Goal: Ask a question: Seek information or help from site administrators or community

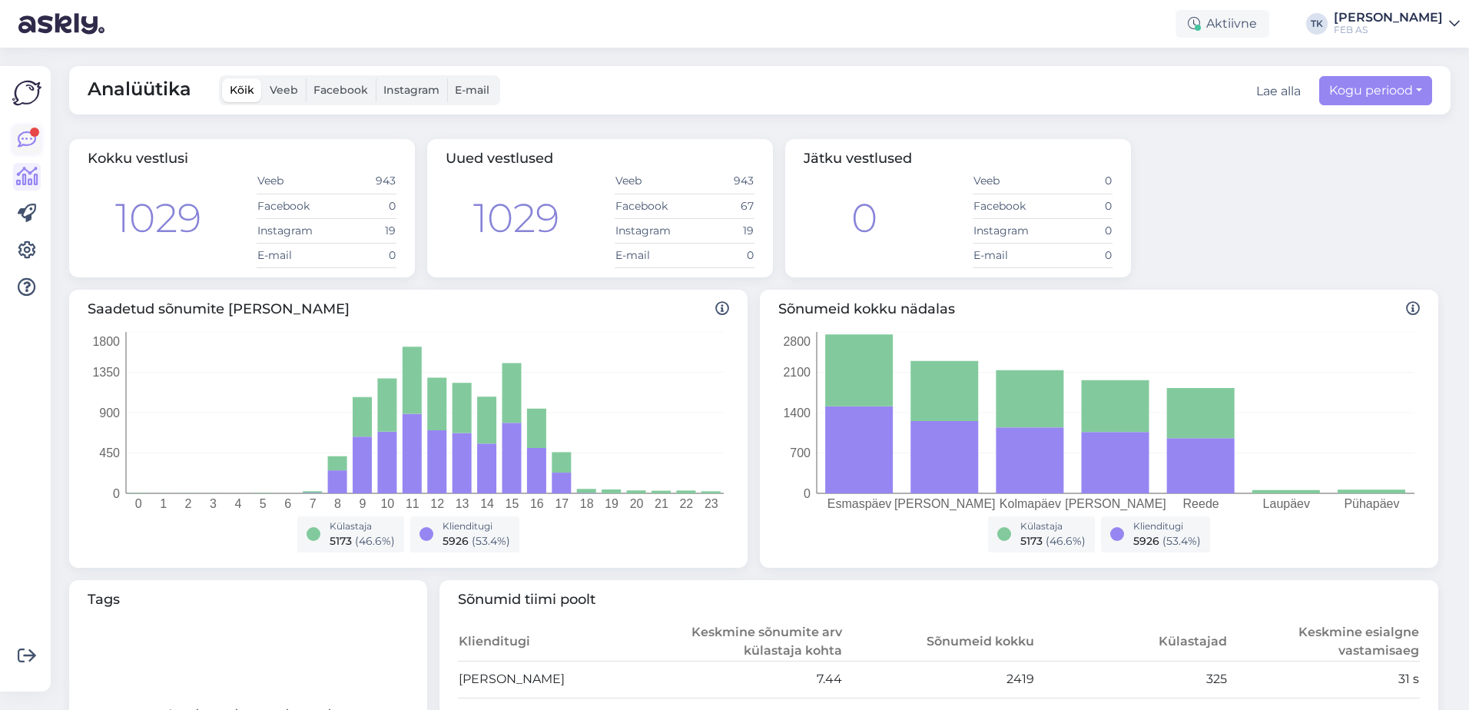
scroll to position [230, 0]
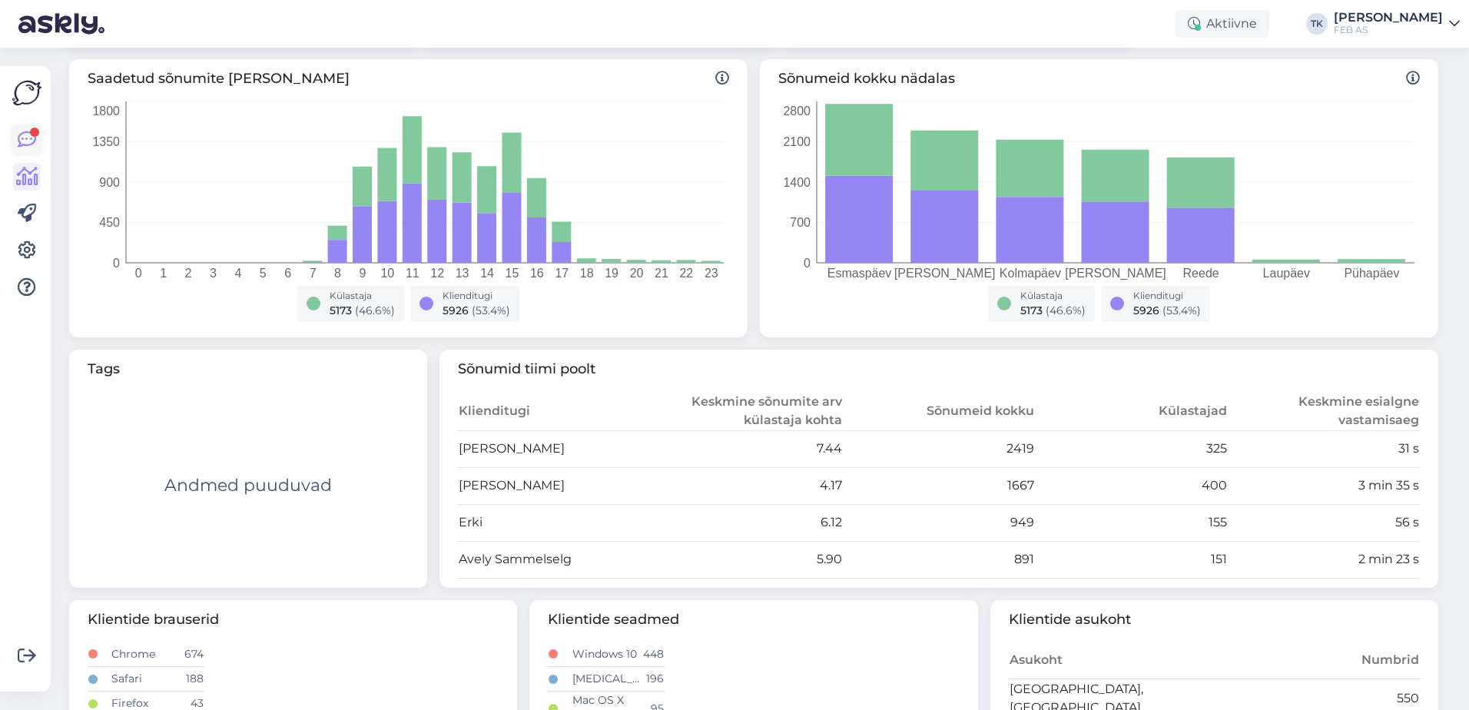
click at [28, 134] on icon at bounding box center [27, 140] width 18 height 18
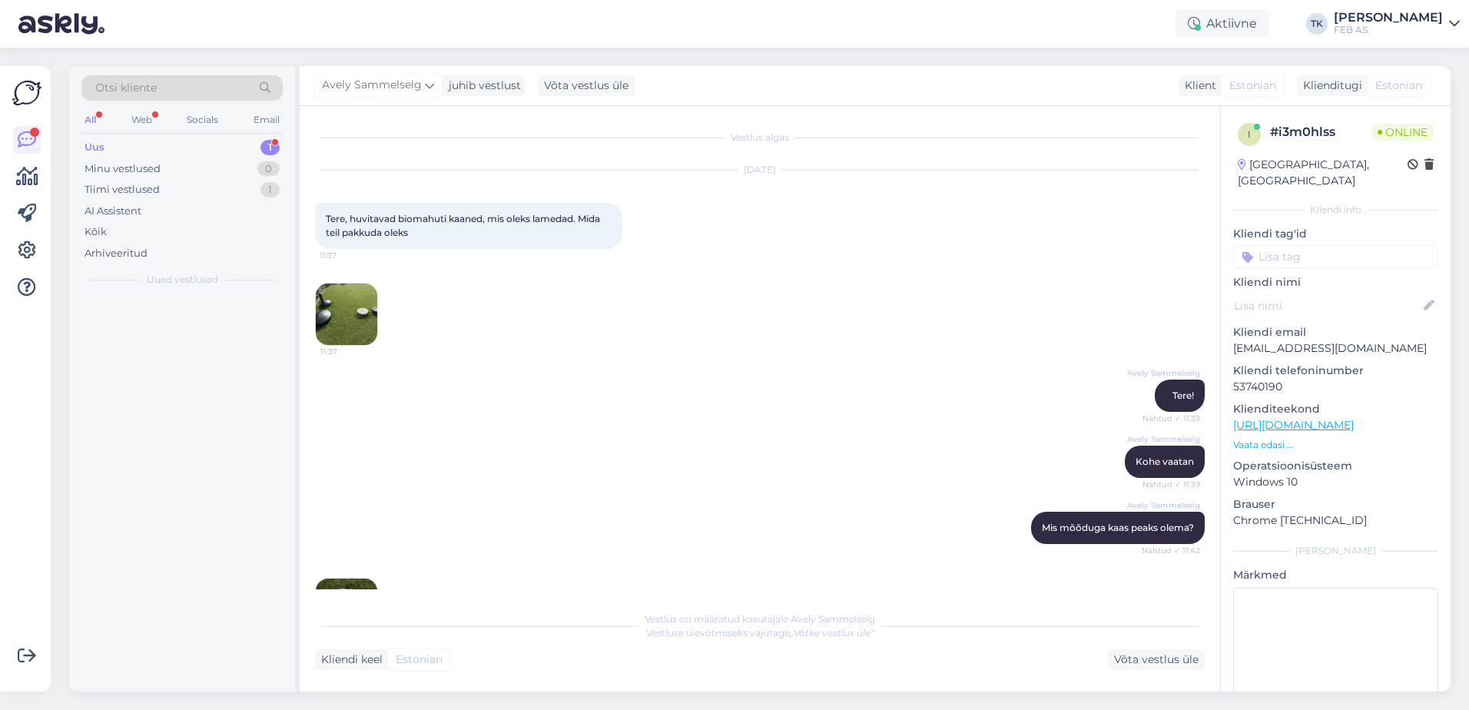
scroll to position [972, 0]
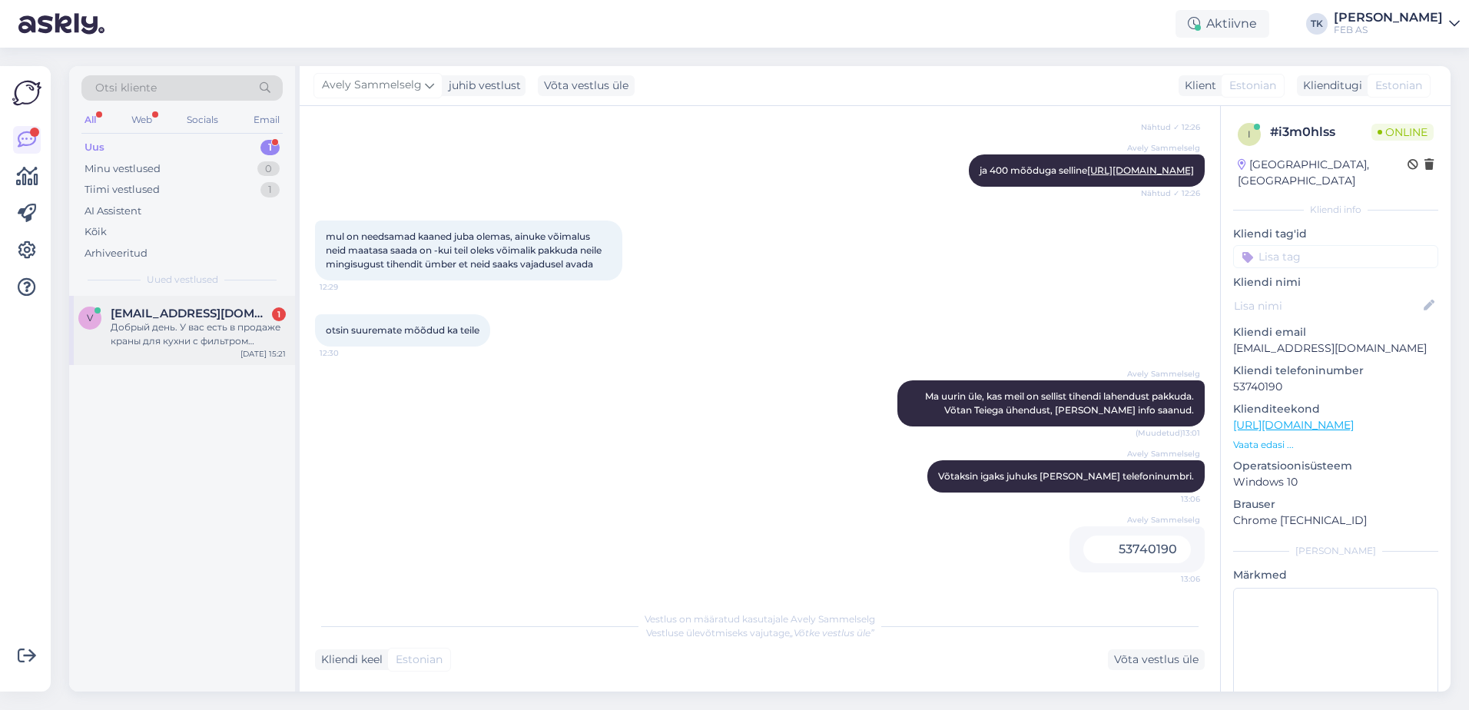
click at [173, 308] on span "[EMAIL_ADDRESS][DOMAIN_NAME]" at bounding box center [191, 314] width 160 height 14
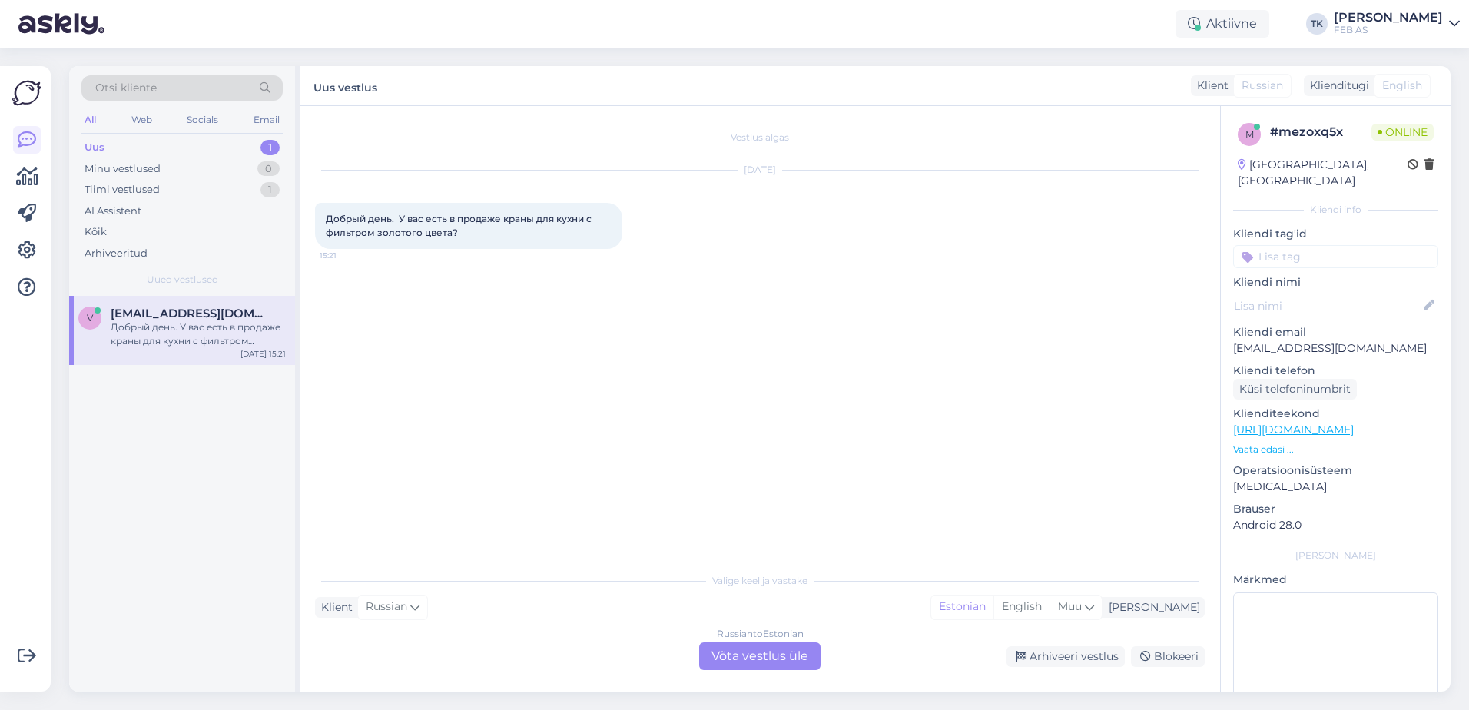
click at [808, 658] on div "Russian to Estonian Võta vestlus üle" at bounding box center [759, 656] width 121 height 28
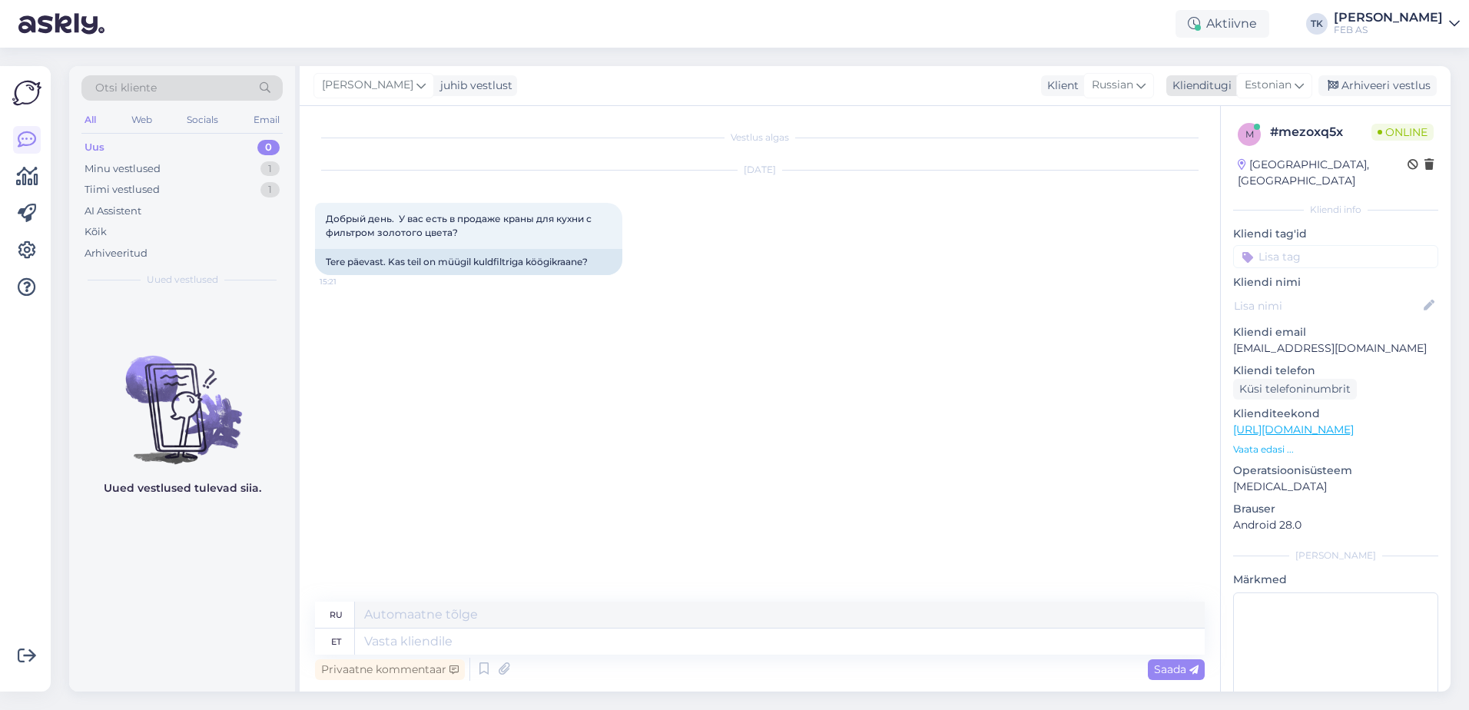
click at [1274, 90] on span "Estonian" at bounding box center [1268, 85] width 47 height 17
click at [1238, 148] on link "English" at bounding box center [1239, 153] width 169 height 25
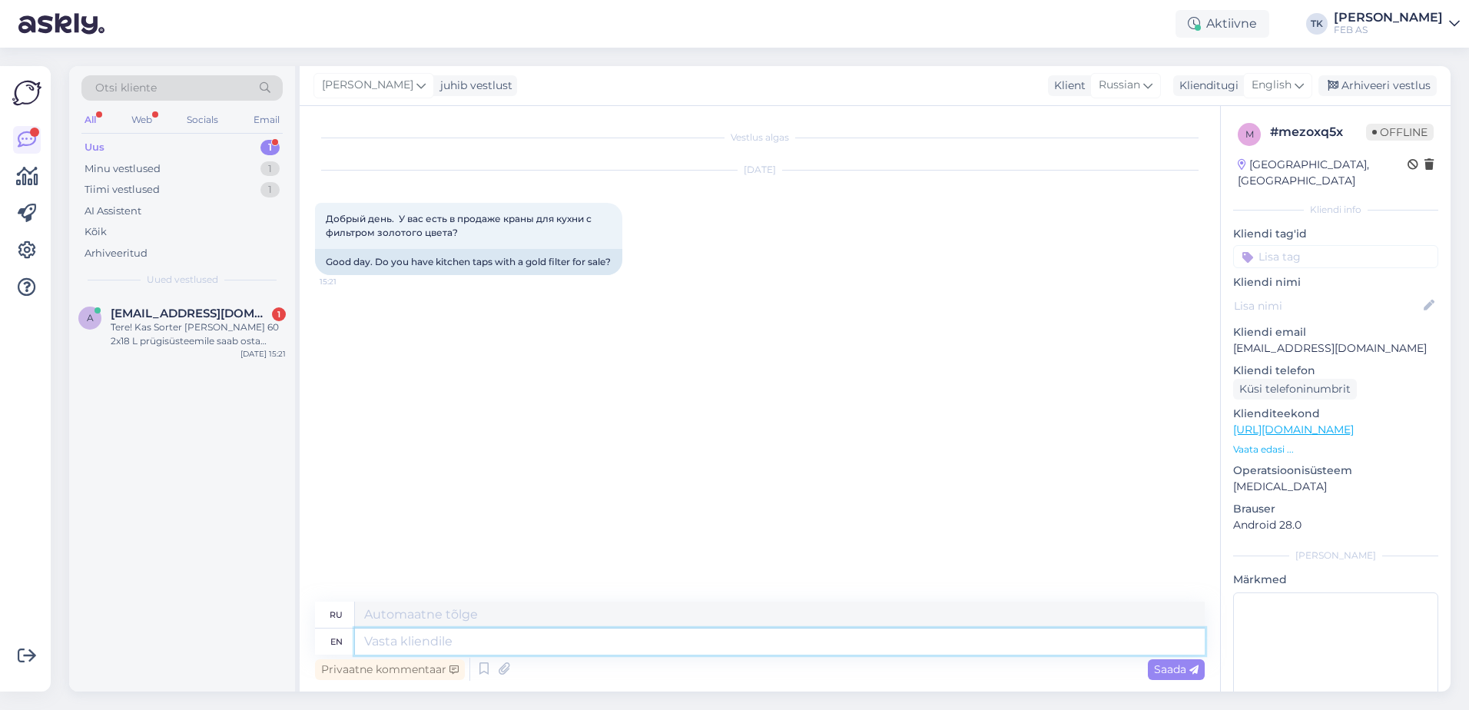
click at [412, 648] on textarea at bounding box center [780, 641] width 850 height 26
click at [514, 478] on div "Vestlus algas [DATE] Добрый день. У вас есть в продаже краны для кухни с фильтр…" at bounding box center [766, 354] width 903 height 466
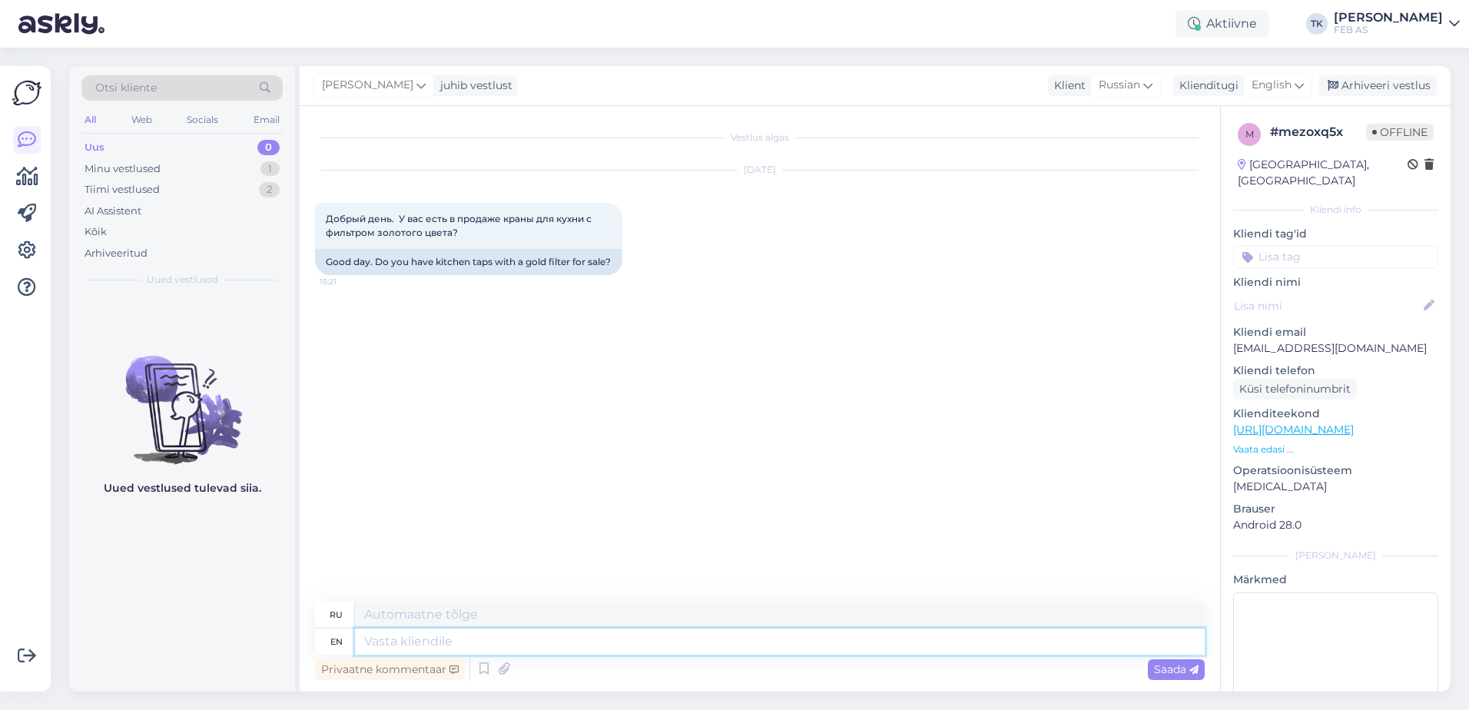
click at [433, 645] on textarea at bounding box center [780, 641] width 850 height 26
click at [1299, 84] on icon at bounding box center [1299, 85] width 9 height 17
drag, startPoint x: 1249, startPoint y: 117, endPoint x: 1102, endPoint y: 141, distance: 148.7
click at [1103, 141] on div "Triinu [PERSON_NAME] juhib vestlust Klient Russian Klienditugi English eng Engl…" at bounding box center [875, 378] width 1151 height 625
click at [1300, 78] on icon at bounding box center [1299, 85] width 9 height 17
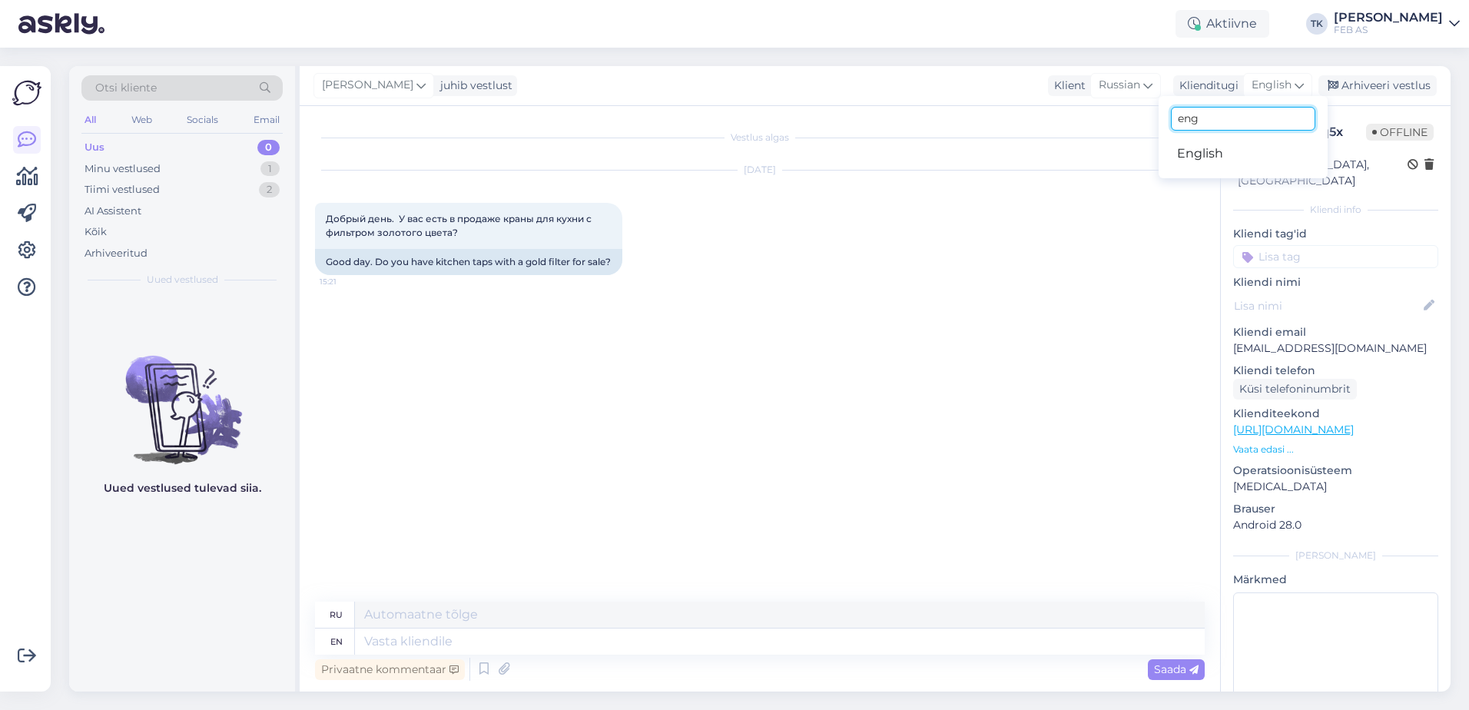
click at [1248, 127] on input "eng" at bounding box center [1243, 119] width 144 height 24
type input "es"
click at [1220, 181] on link "Estonian" at bounding box center [1243, 178] width 169 height 25
click at [403, 637] on textarea at bounding box center [780, 641] width 850 height 26
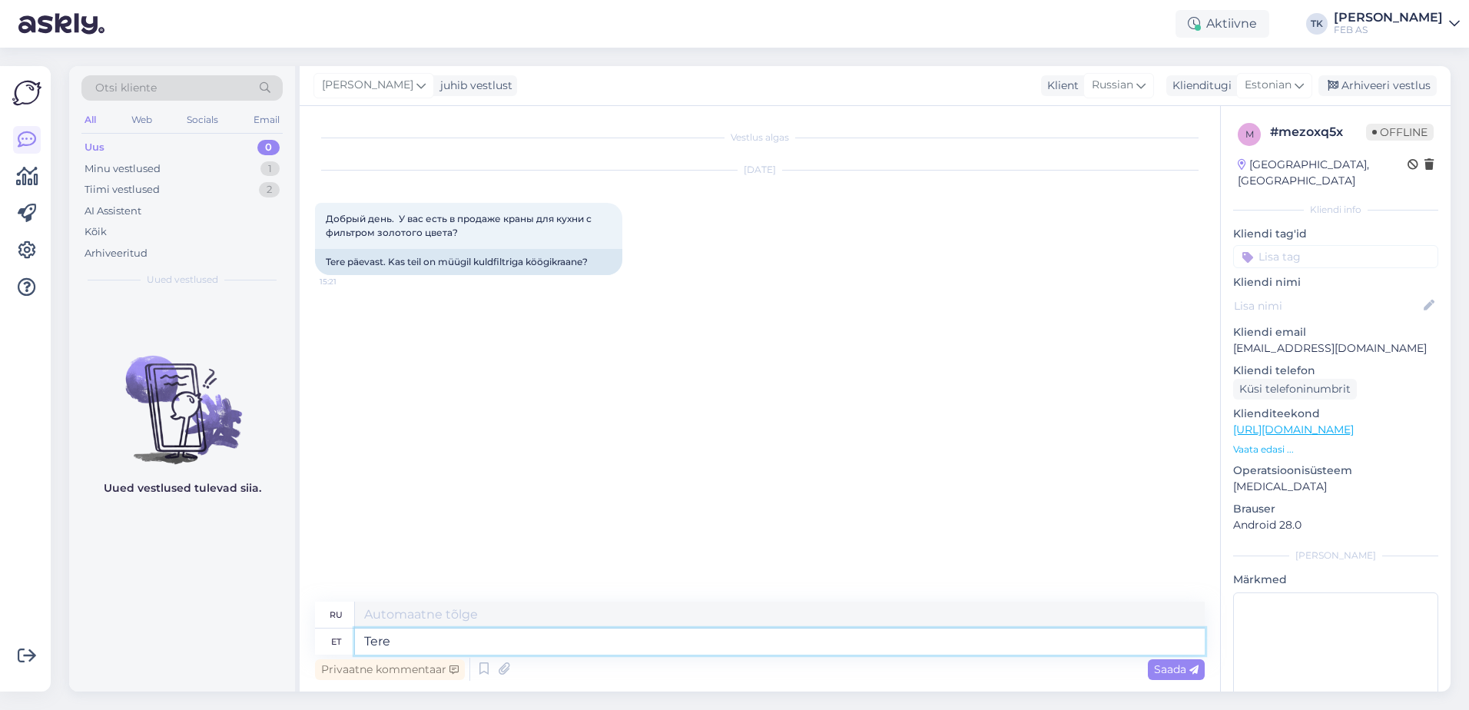
type textarea "Tere!"
type textarea "Привет"
type textarea "Tere!"
type textarea "Привет!"
type textarea "Tere! Ma e"
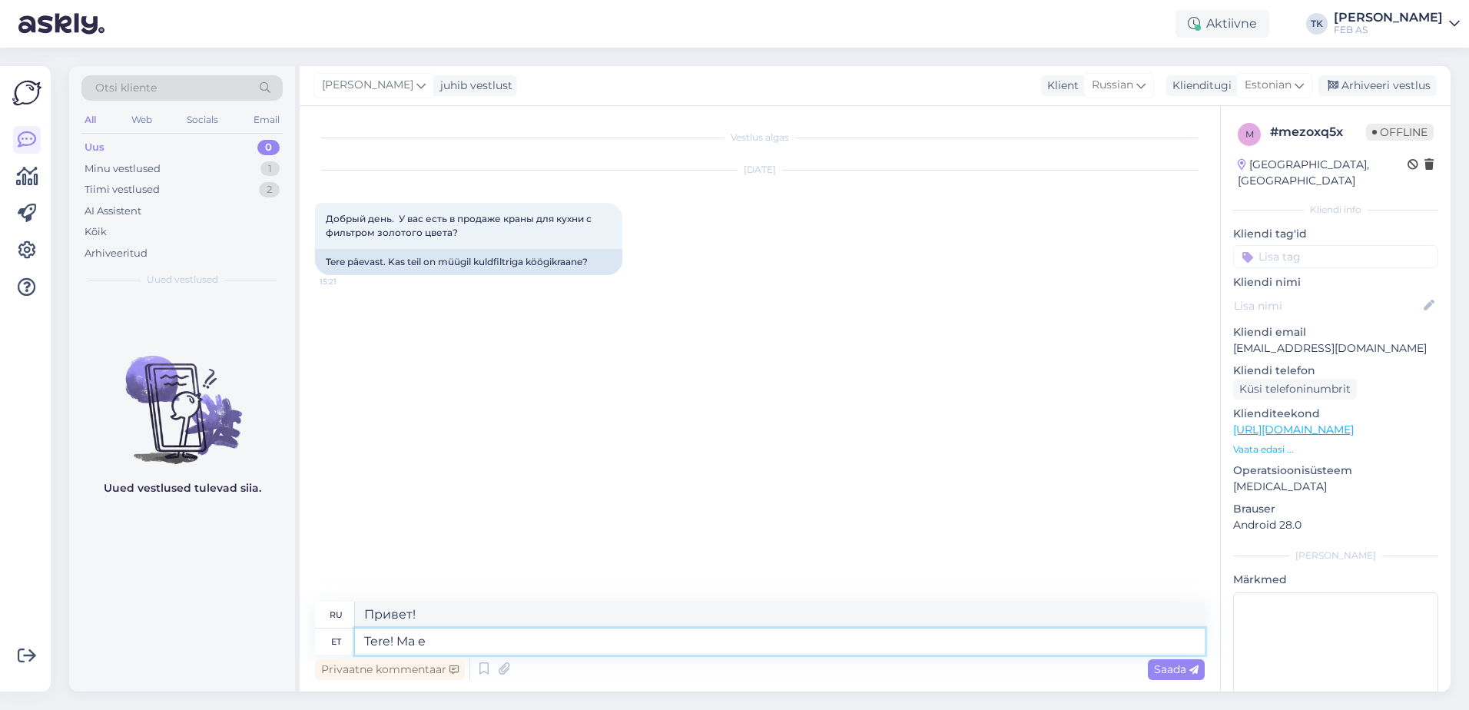
type textarea "Привет! Я"
type textarea "Tere! Ma ei"
type textarea "Привет! Я не"
type textarea "Tere! Ma ei saa"
type textarea "Привет! Я не могу."
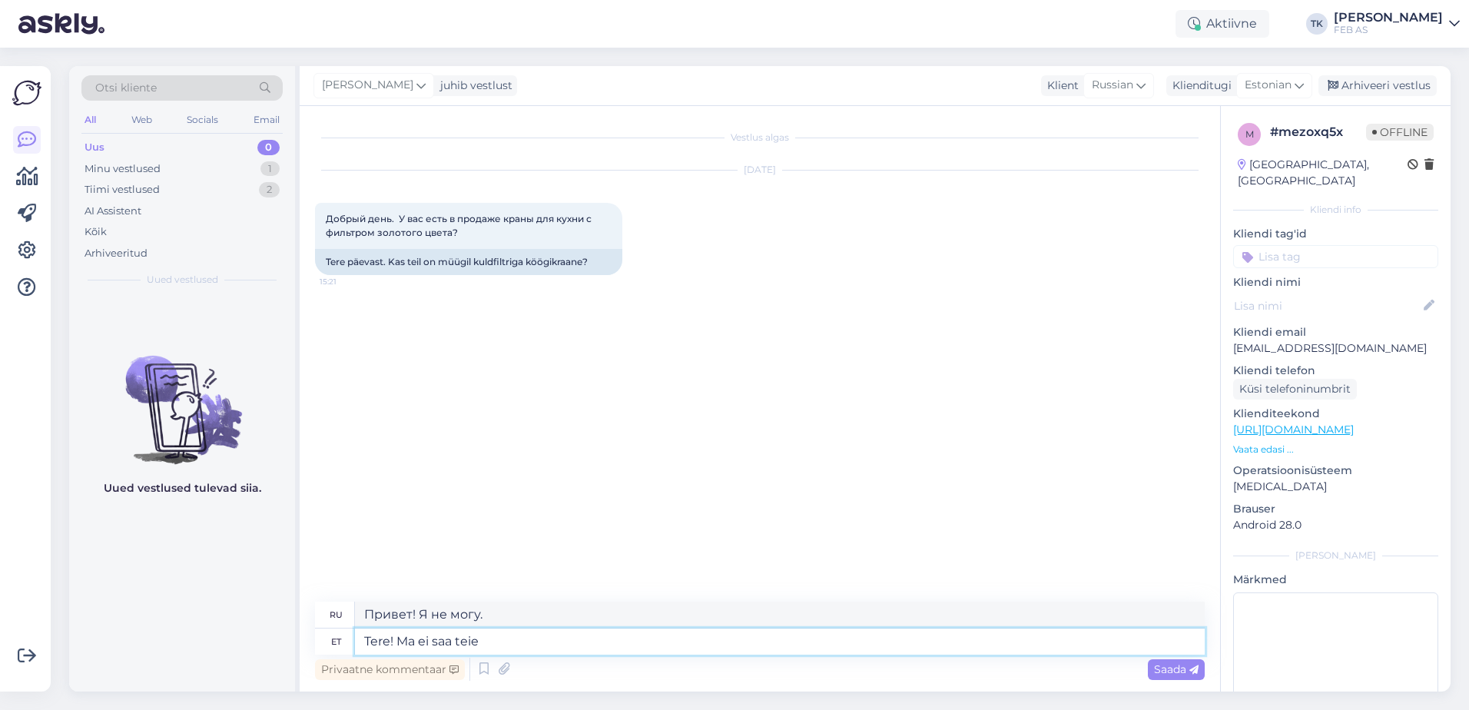
type textarea "Tere! Ma ei saa teie k"
type textarea "Алло! Я вас не слышу."
type textarea "Tere! Ma ei saa teie küsimusest t"
type textarea "Здравствуйте! Я не понимаю вашего вопроса."
type textarea "Tere! Ma ei saa teie küsimusest täpselt aru"
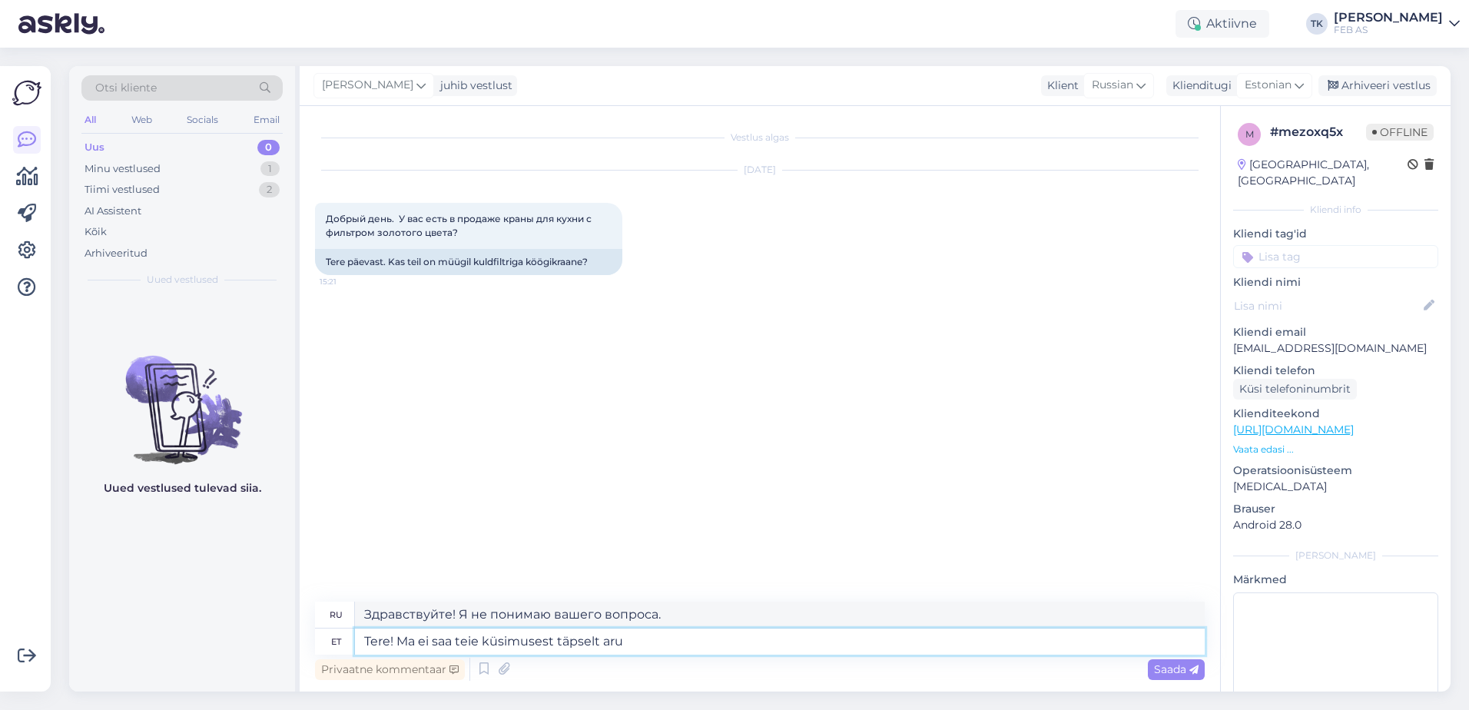
type textarea "Здравствуйте! Я не совсем понял ваш вопрос."
type textarea "Tere! Ma ei saa teie küsimusest täpselt aru. KAs"
type textarea "Здравствуйте! Я не совсем понял ваш вопрос. КА"
type textarea "Tere! Ma ei saa teie küsimusest täpselt aru. Kas"
type textarea "Здравствуйте! Я не совсем понимаю ваш вопрос."
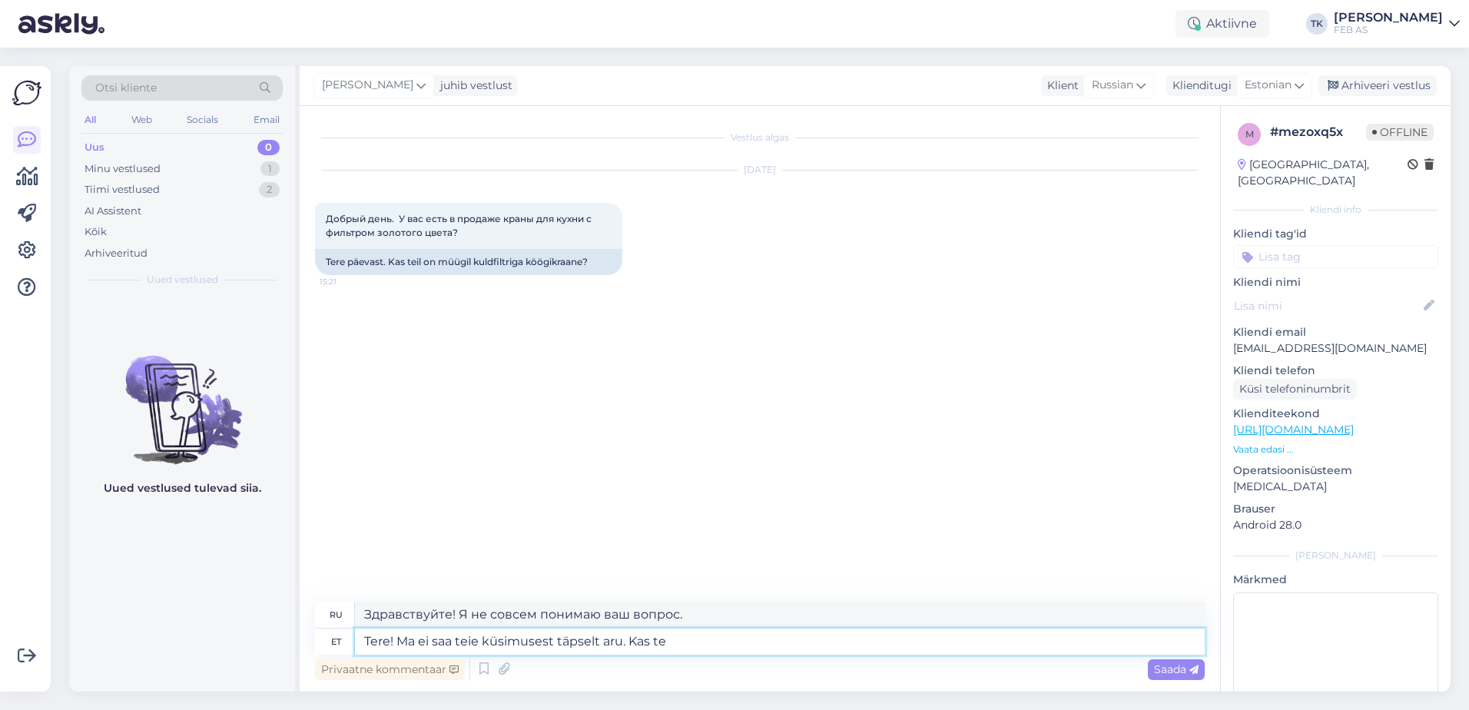
type textarea "Tere! Ma ei saa teie küsimusest täpselt aru. Kas te m"
type textarea "Здравствуйте! Я не совсем понимаю ваш вопрос. Вы..."
type textarea "Tere! Ma ei saa teie küsimusest täpselt aru. Kas te soovite"
type textarea "Здравствуйте! Я не совсем понимаю ваш вопрос. Хотите?"
type textarea "Tere! Ma ei saa teie küsimusest täpselt aru. Kas te soovite köögisegistile"
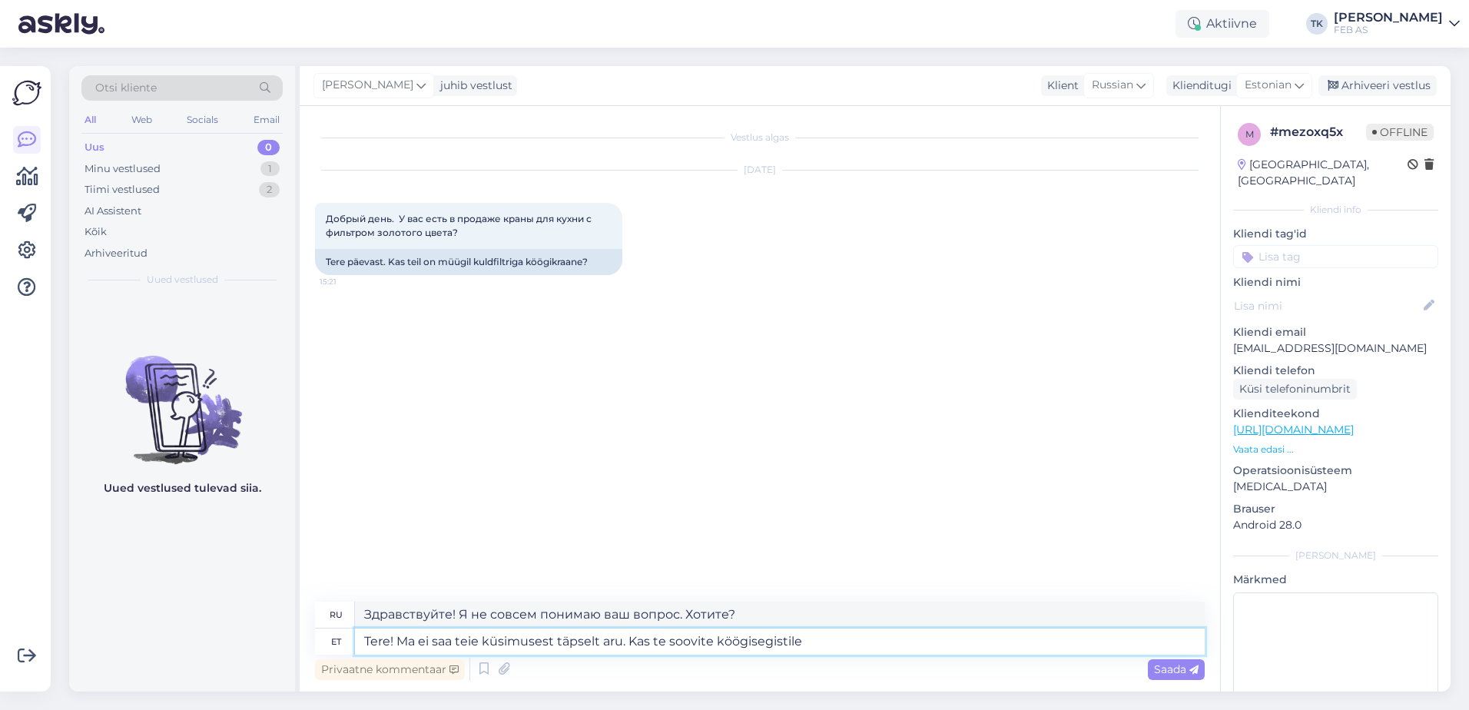
type textarea "Здравствуйте! Я не совсем понял ваш вопрос. Хотите узнать цену кухонного смесит…"
type textarea "Tere! Ma ei saa teie küsimusest täpselt aru. Kas te soovite köögisegistile uut"
type textarea "Здравствуйте! Я не совсем понял ваш вопрос. Вам нужен новый смеситель на кухню?"
type textarea "Tere! Ma ei saa teie küsimusest täpselt aru. Kas te soovite köögisegistile uut …"
type textarea "Здравствуйте! Я не совсем понимаю ваш вопрос. Вам нужен новый аэратор для кухон…"
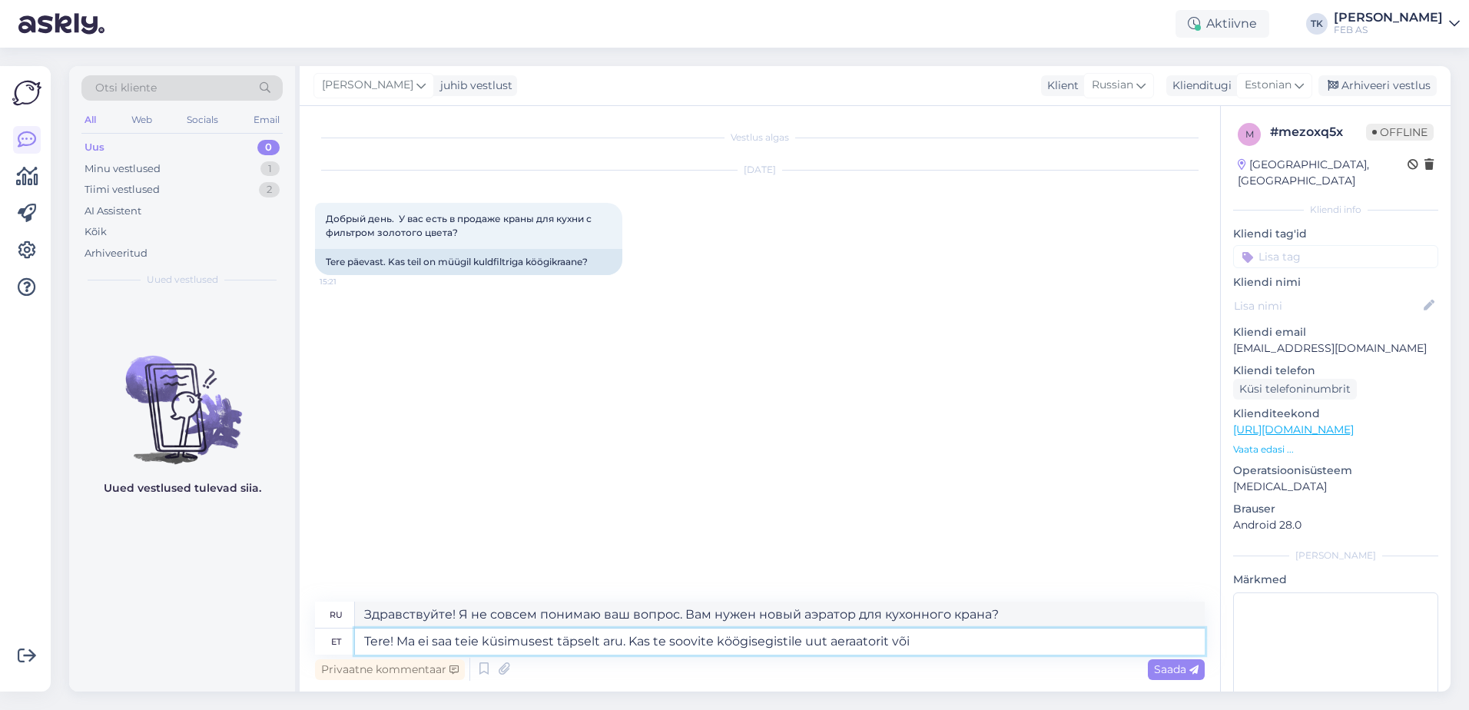
type textarea "Tere! Ma ei saa teie küsimusest täpselt aru. Kas te soovite köögisegistile uut …"
type textarea "Здравствуйте! Я не совсем понимаю ваш вопрос. Вам нужен новый аэратор для кухон…"
type textarea "Tere! Ma ei saa teie küsimusest täpselt aru. Kas te soovite köögisegistile uut …"
type textarea "Здравствуйте! Я не совсем понимаю ваш вопрос. Вам нужен новый аэратор для кухон…"
type textarea "Tere! Ma ei saa teie küsimusest täpselt aru. Kas te soovite köögisegistile uut …"
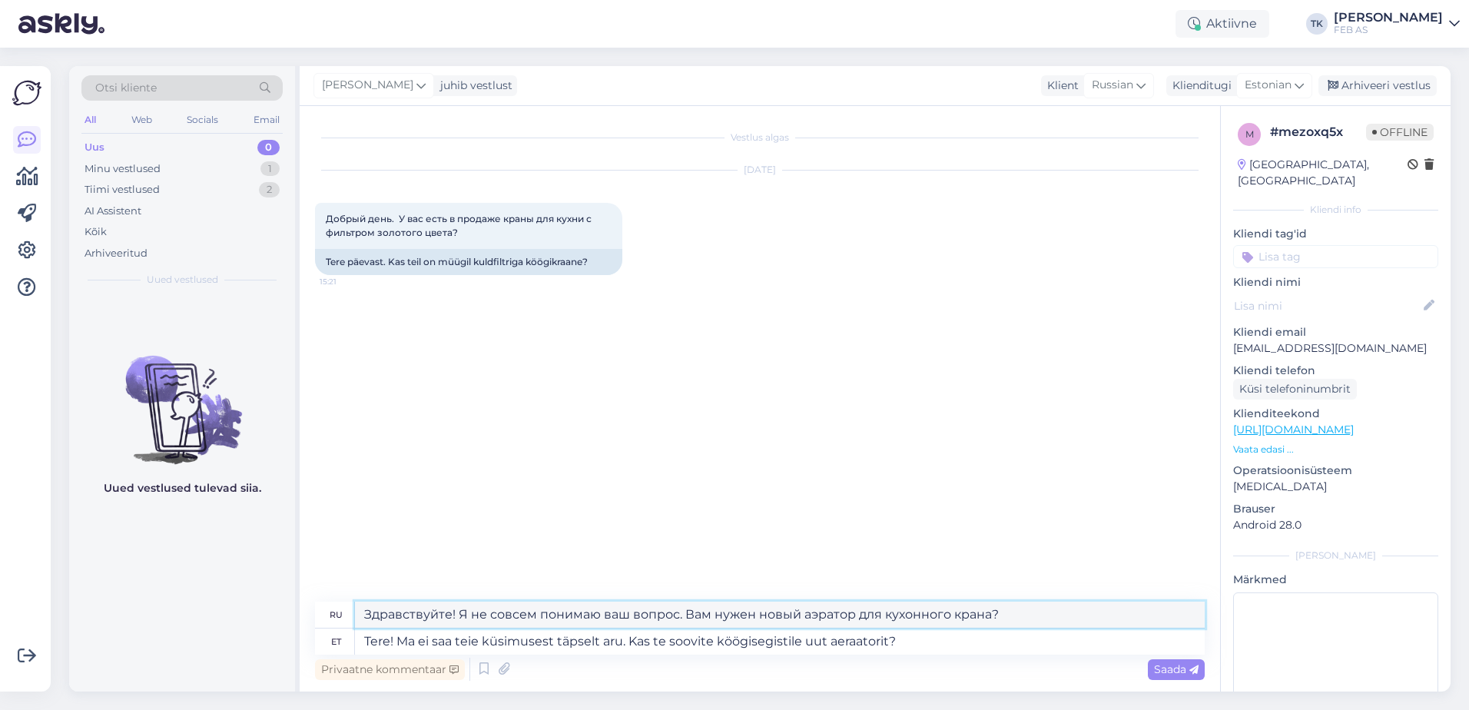
click at [479, 608] on textarea "Здравствуйте! Я не совсем понимаю ваш вопрос. Вам нужен новый аэратор для кухон…" at bounding box center [780, 615] width 850 height 26
click at [966, 639] on textarea "Tere! Ma ei saa teie küsimusest täpselt aru. Kas te soovite köögisegistile uut …" at bounding box center [780, 641] width 850 height 26
click at [1172, 668] on span "Saada" at bounding box center [1176, 669] width 45 height 14
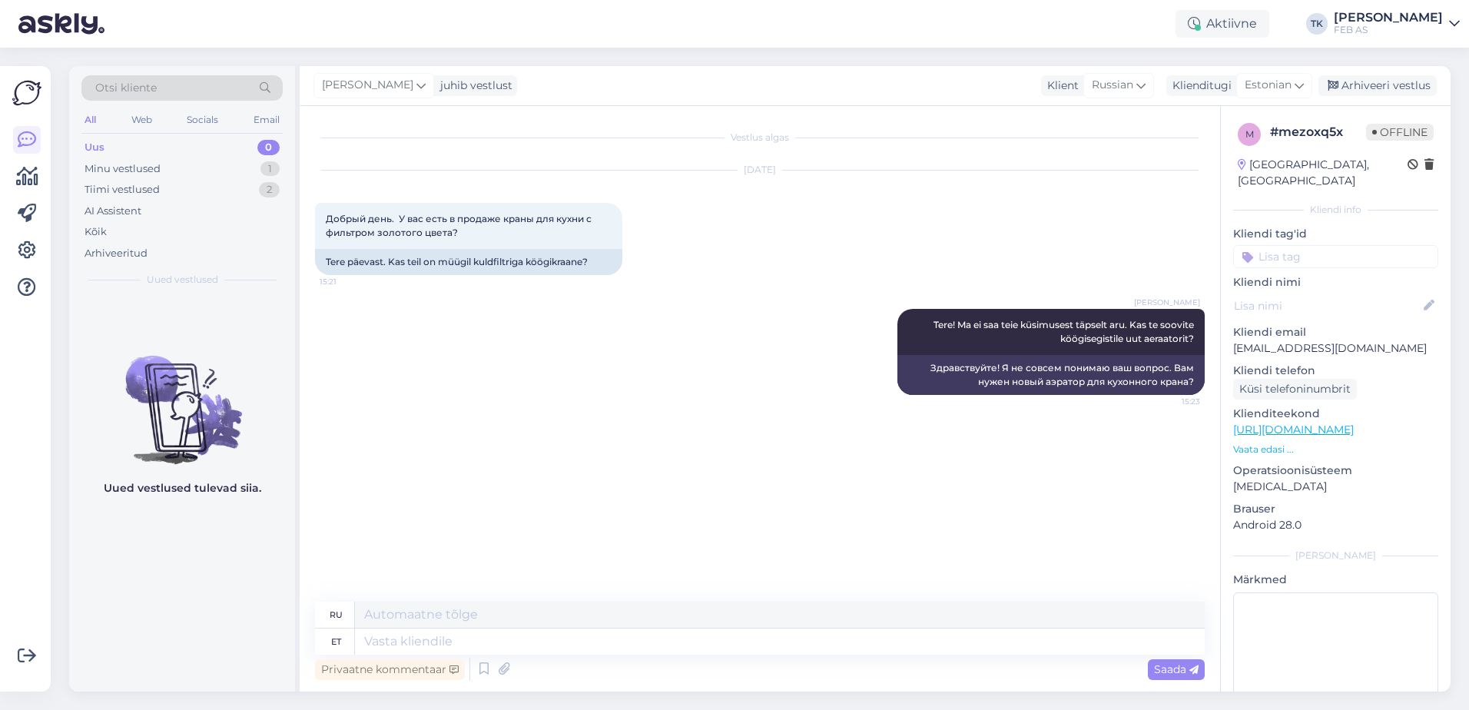
click at [598, 433] on div "Vestlus algas [DATE] Добрый день. У вас есть в продаже краны для кухни с фильтр…" at bounding box center [766, 354] width 903 height 466
click at [613, 639] on textarea at bounding box center [780, 641] width 850 height 26
type textarea "Mis"
type textarea "Что"
type textarea "Mis köögisegisti tei"
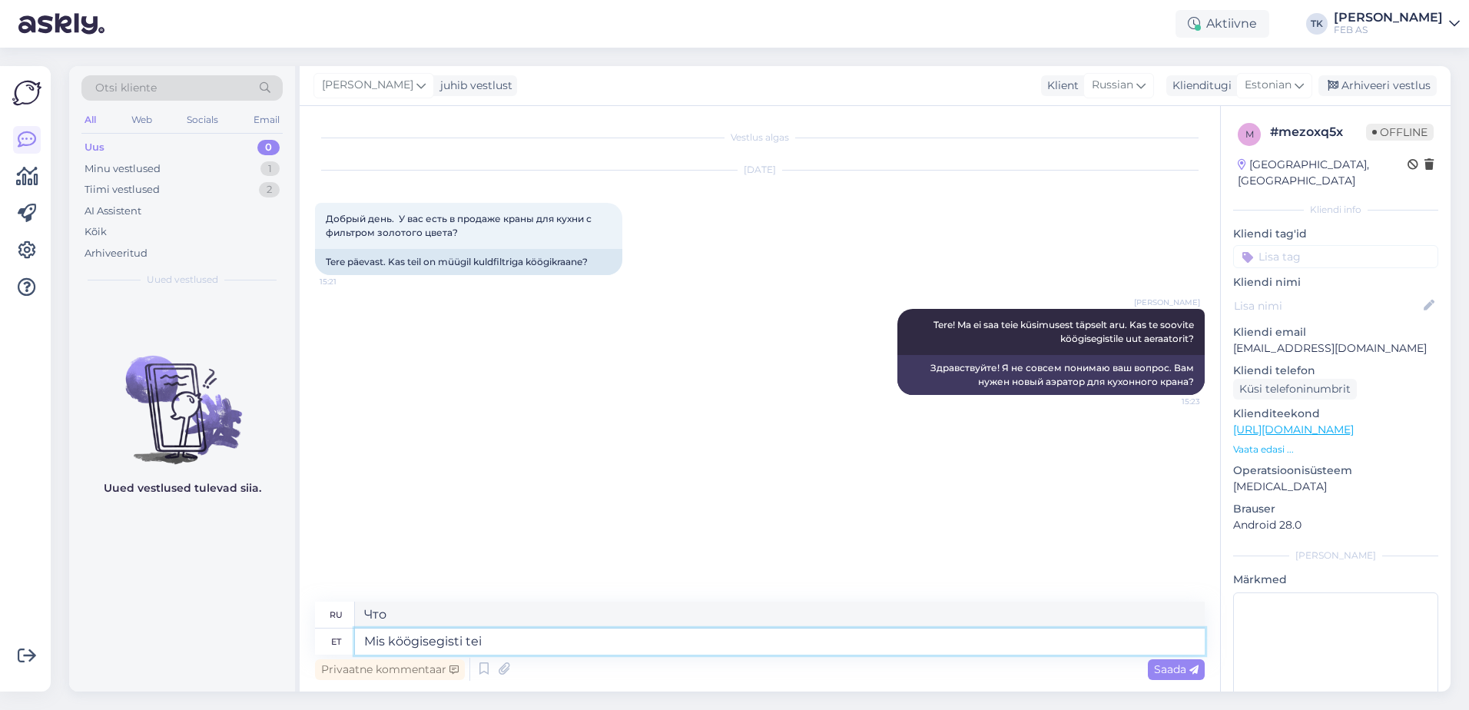
type textarea "Какой кухонный кран"
type textarea "Mis köögisegisti teil o"
type textarea "Какой у вас кухонный смеситель?"
type textarea "Mis köögisegisti teil on?"
click at [486, 607] on textarea "Какой у вас кухонный смеситель?" at bounding box center [780, 615] width 850 height 26
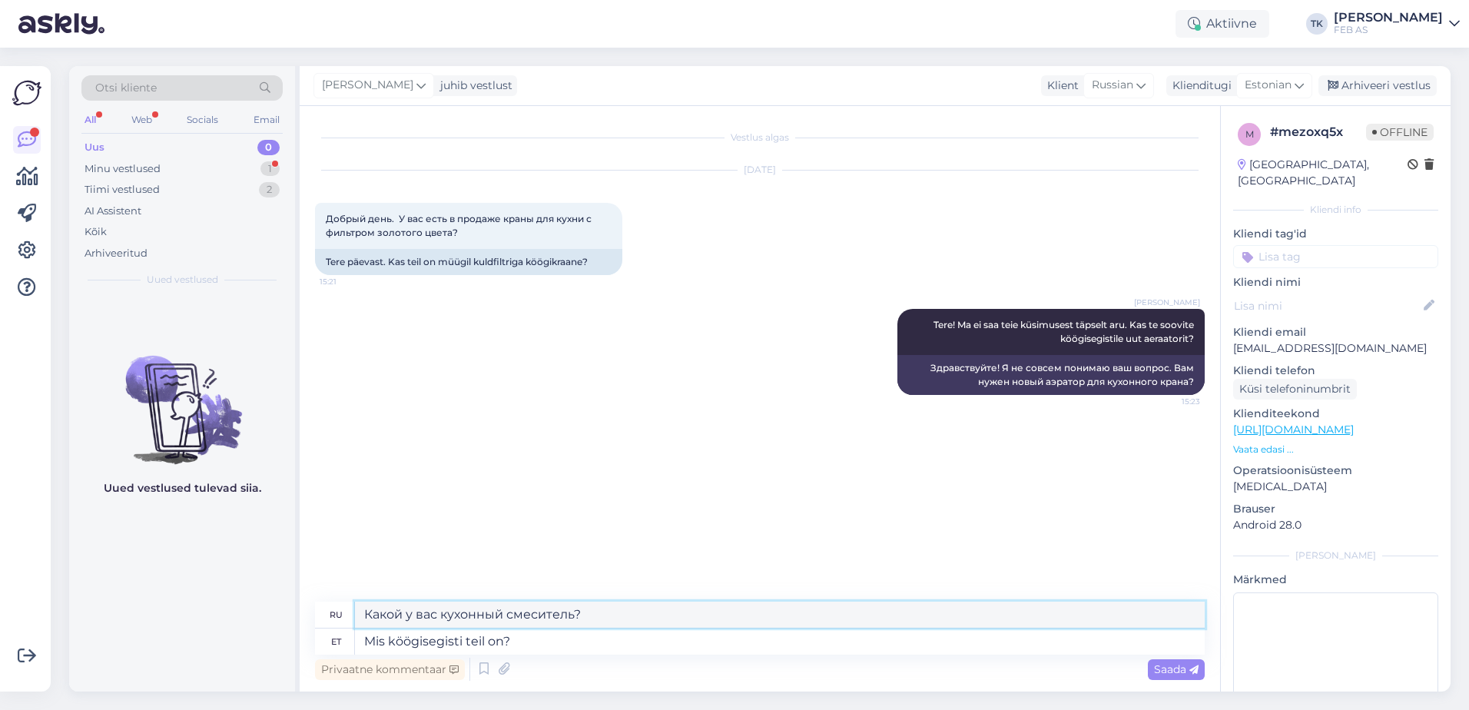
click at [486, 607] on textarea "Какой у вас кухонный смеситель?" at bounding box center [780, 615] width 850 height 26
click at [1179, 666] on span "Saada" at bounding box center [1176, 669] width 45 height 14
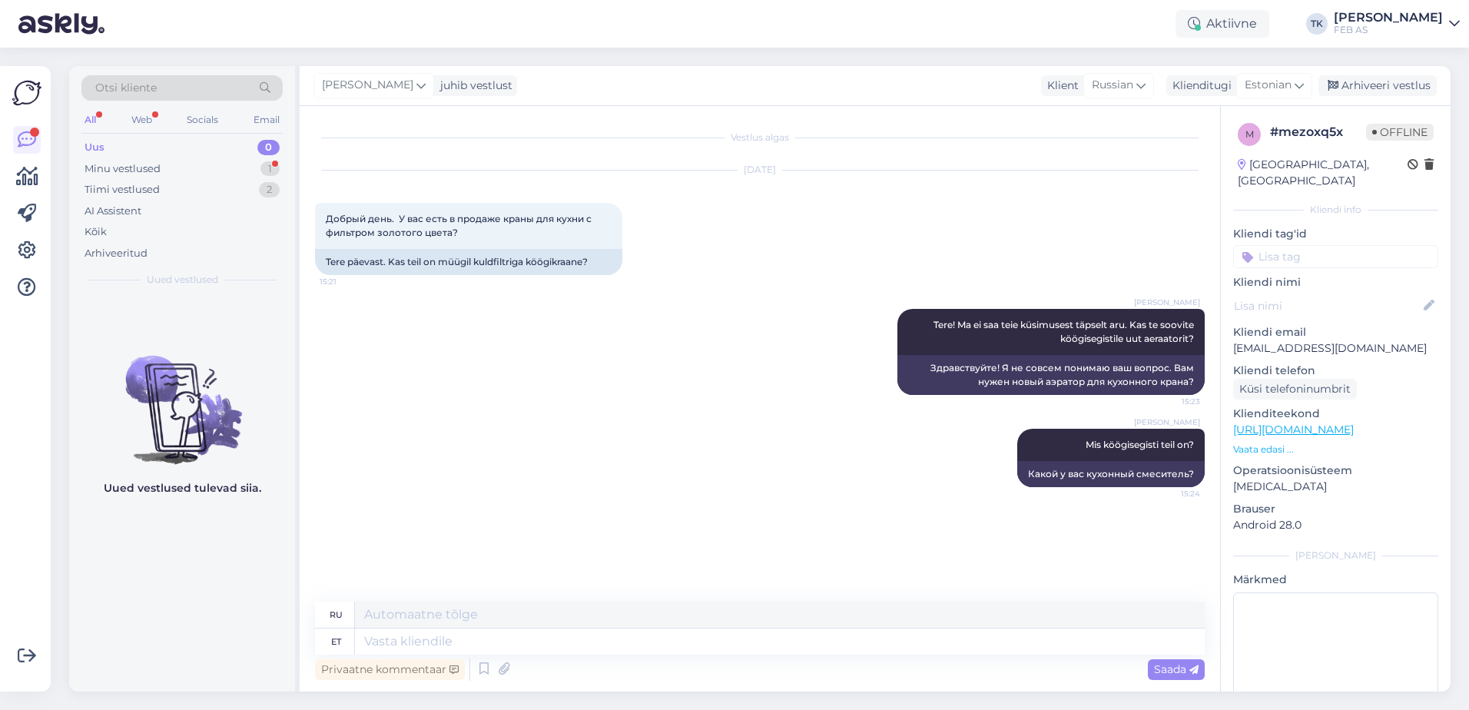
click at [643, 482] on div "Triinu [PERSON_NAME] Mis köögisegisti teil on? 15:24 Какой у вас кухонный смеси…" at bounding box center [760, 458] width 890 height 92
click at [160, 167] on div "Minu vestlused" at bounding box center [123, 168] width 76 height 15
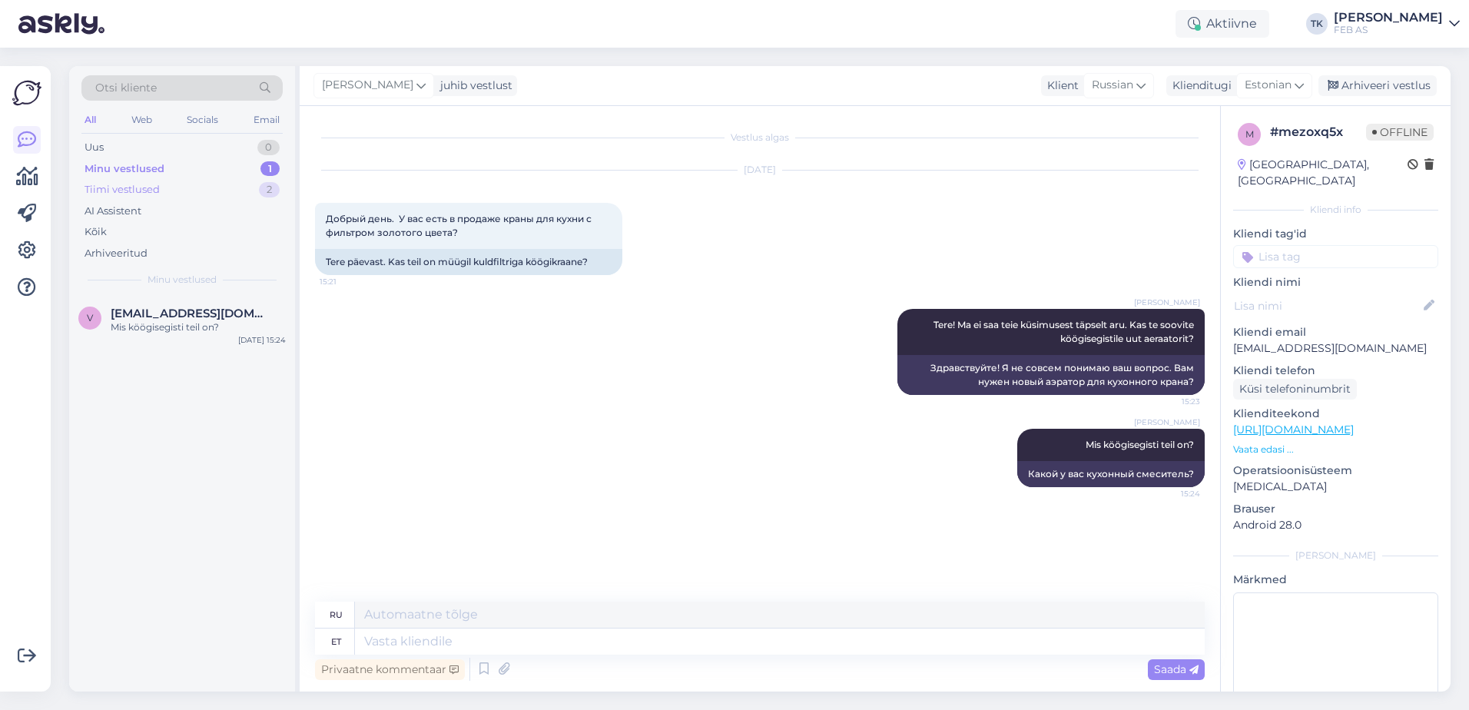
click at [176, 198] on div "Tiimi vestlused 2" at bounding box center [181, 190] width 201 height 22
click at [158, 327] on div "selline, mõlemad pooled :)" at bounding box center [198, 327] width 175 height 14
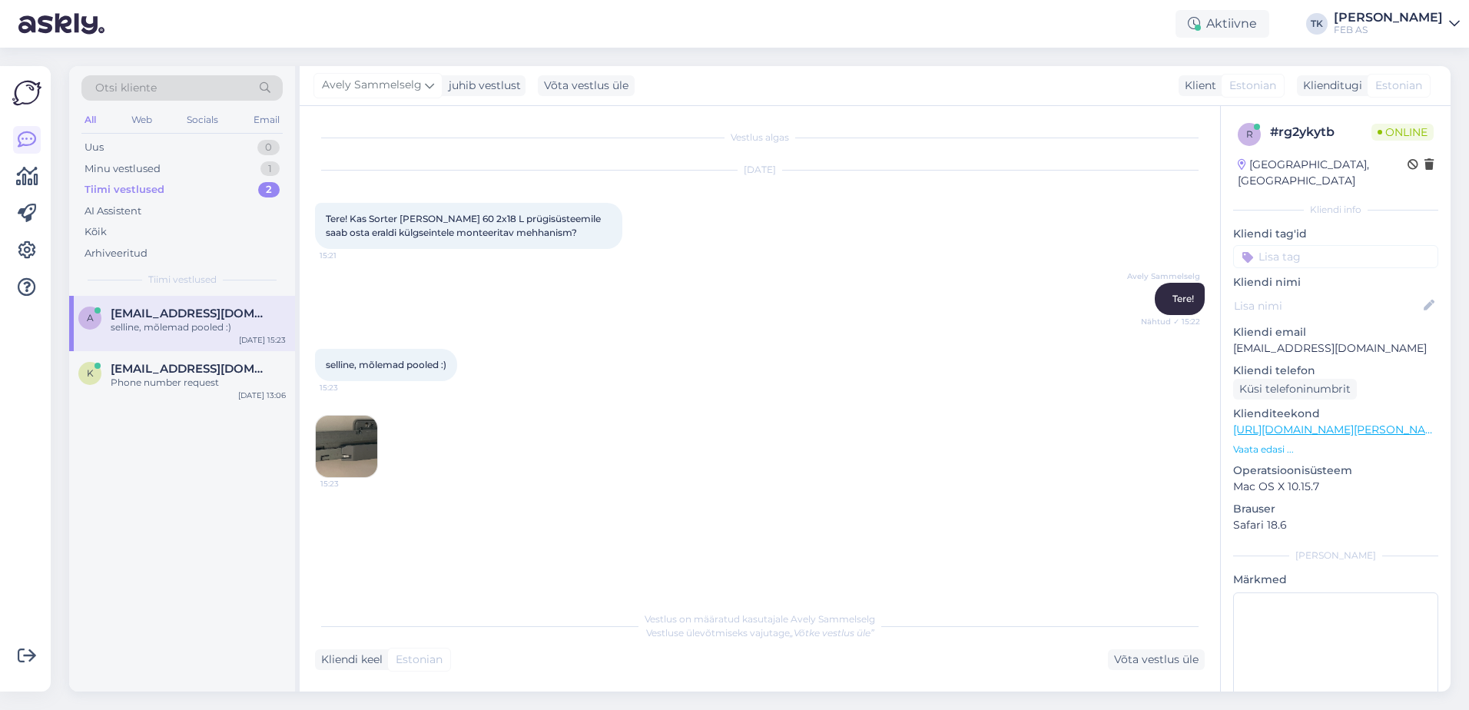
click at [363, 443] on img at bounding box center [346, 446] width 61 height 61
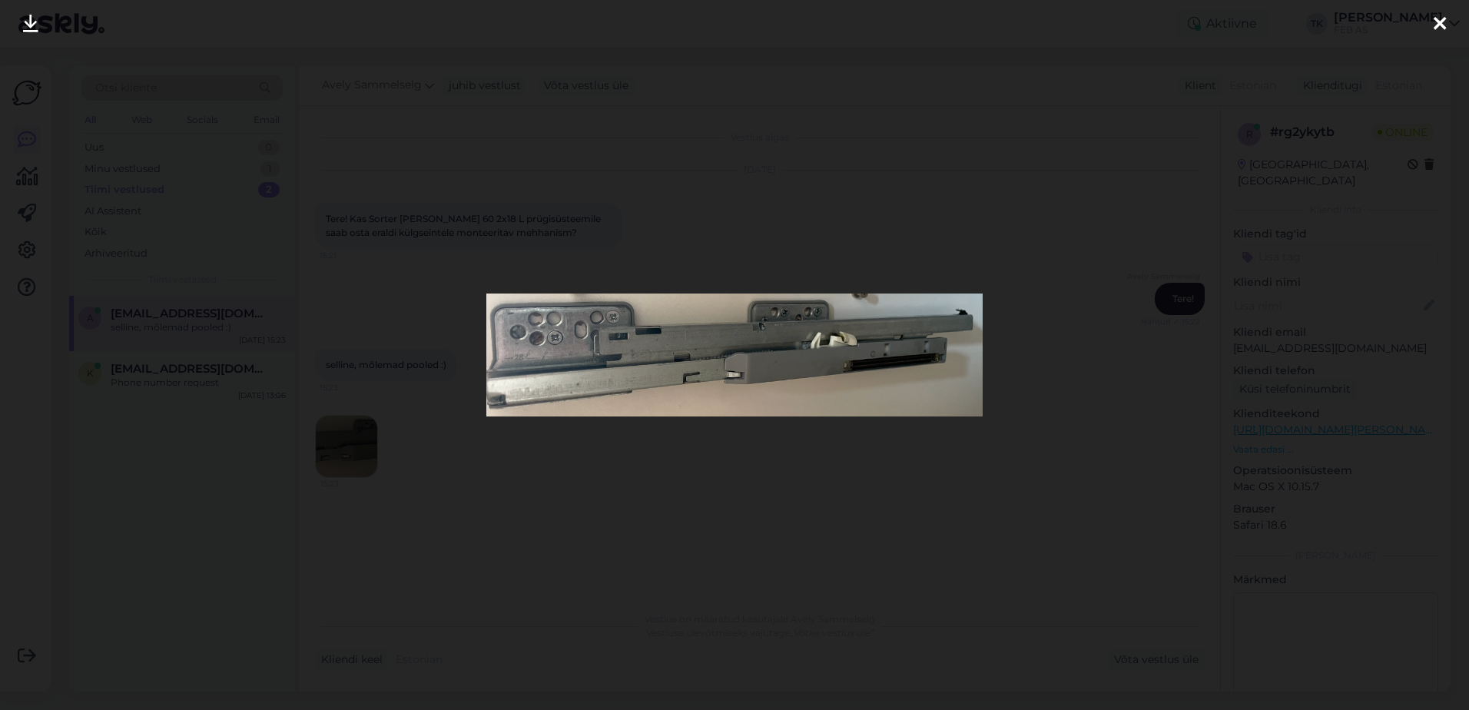
click at [780, 535] on div at bounding box center [734, 355] width 1469 height 710
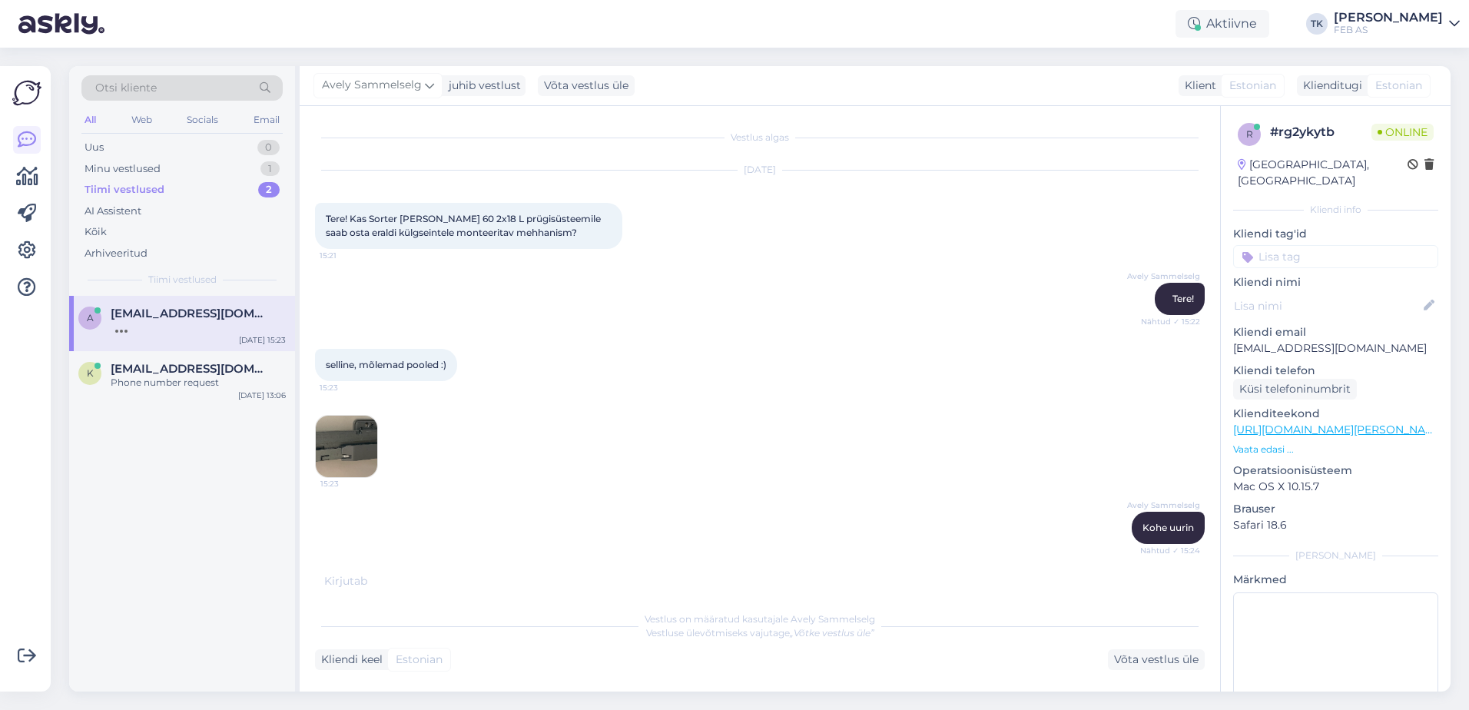
scroll to position [38, 0]
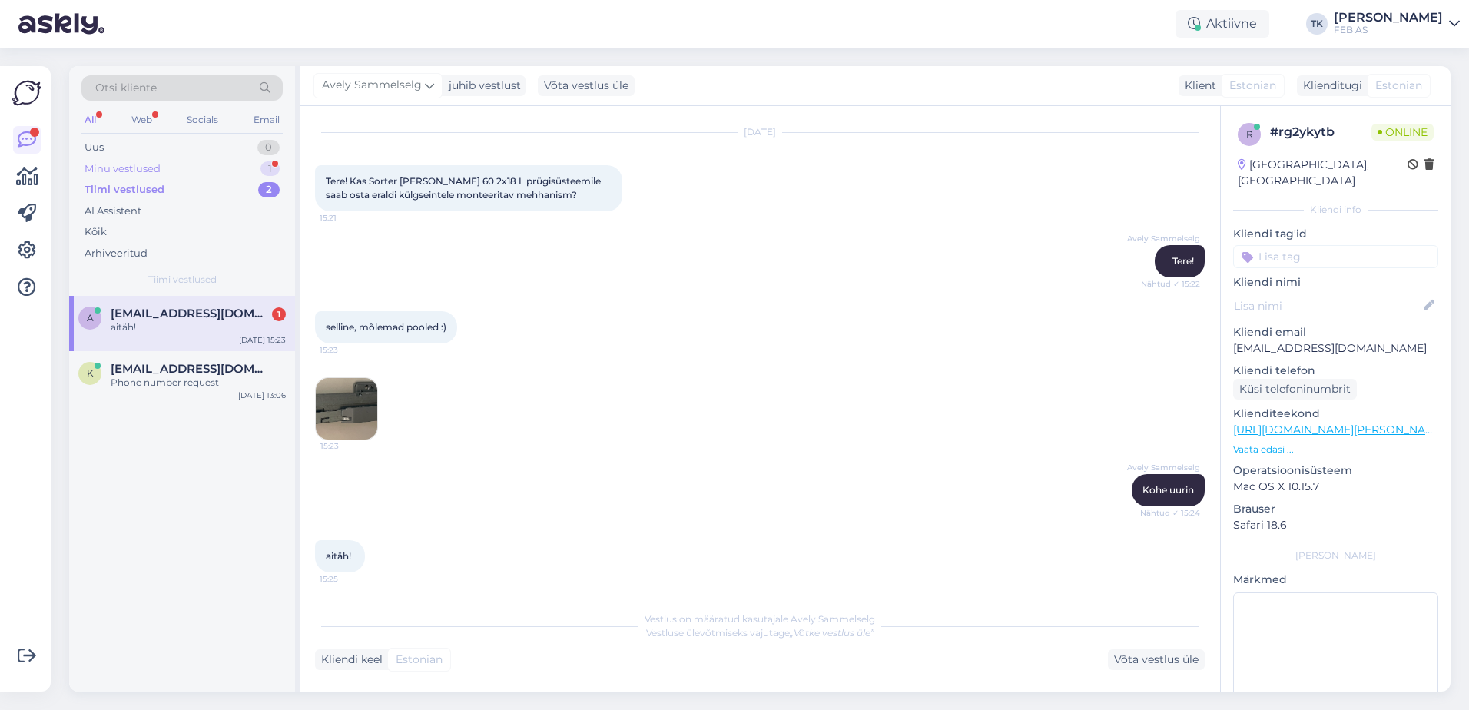
click at [163, 161] on div "Minu vestlused 1" at bounding box center [181, 169] width 201 height 22
click at [191, 320] on span "[EMAIL_ADDRESS][DOMAIN_NAME]" at bounding box center [191, 314] width 160 height 14
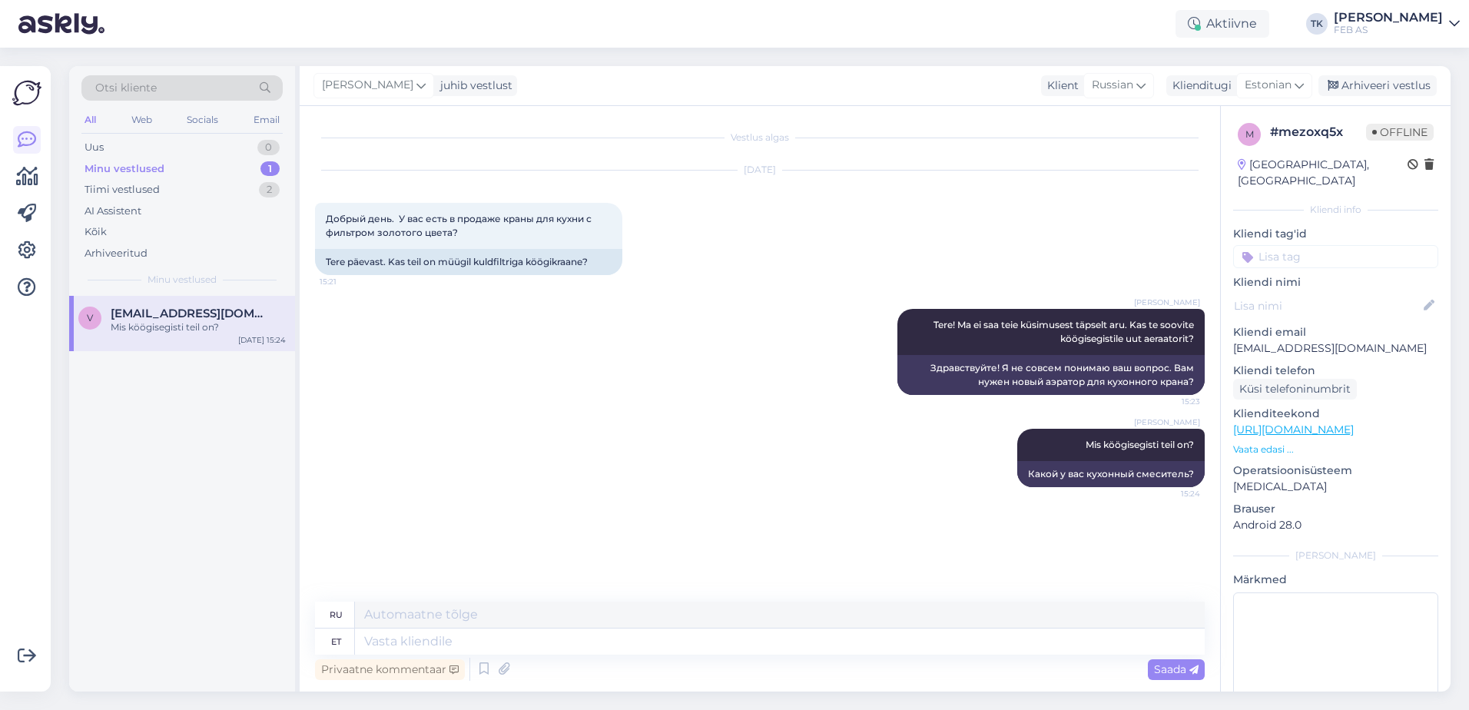
scroll to position [0, 0]
click at [736, 406] on div "Triinu [PERSON_NAME] Tere! Ma ei saa teie küsimusest täpselt aru. Kas te soovit…" at bounding box center [760, 352] width 890 height 120
